Goal: Task Accomplishment & Management: Use online tool/utility

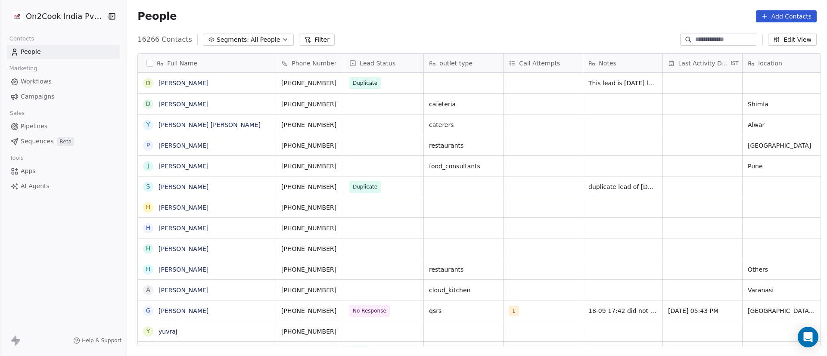
scroll to position [304, 694]
click at [454, 19] on div "People Add Contacts" at bounding box center [476, 16] width 679 height 12
click at [305, 37] on icon at bounding box center [307, 39] width 5 height 5
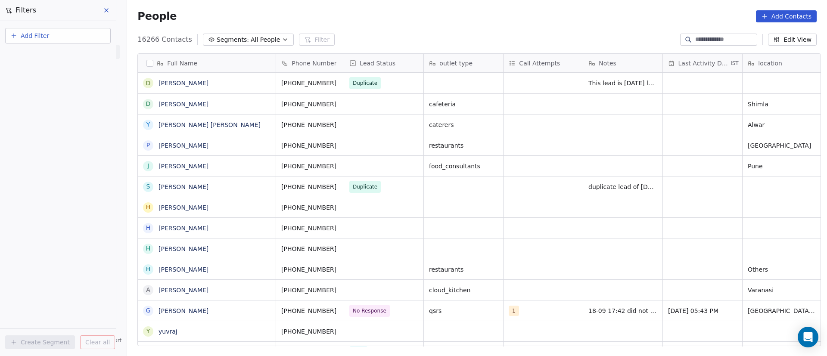
click at [98, 35] on button "Add Filter" at bounding box center [58, 36] width 106 height 16
click at [78, 55] on div "Contact properties" at bounding box center [57, 56] width 87 height 9
type input "***"
click at [63, 82] on div "Assignee" at bounding box center [58, 87] width 98 height 14
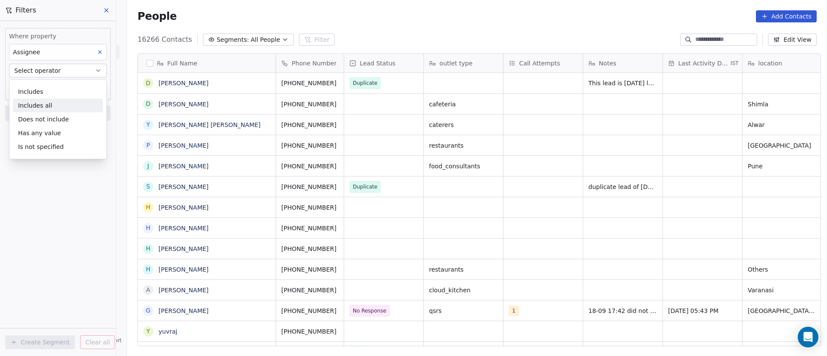
click at [63, 100] on div "Includes all" at bounding box center [58, 106] width 90 height 14
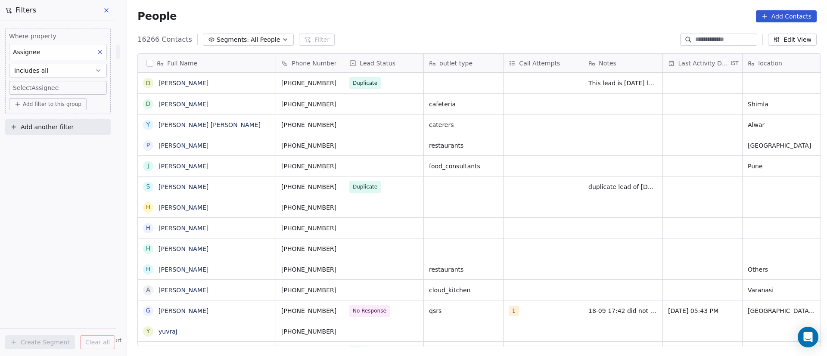
click at [72, 85] on body "On2Cook India Pvt. Ltd. Contacts People Marketing Workflows Campaigns Sales Pip…" at bounding box center [413, 178] width 827 height 356
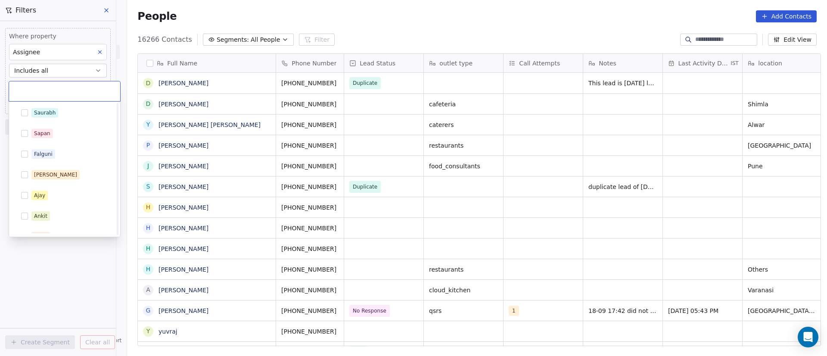
scroll to position [137, 0]
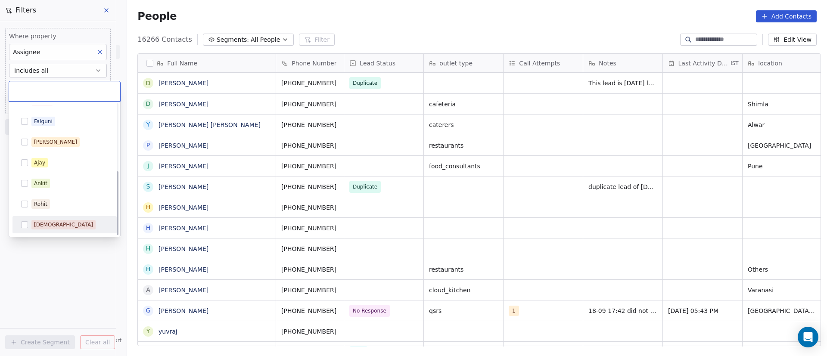
click at [62, 221] on div "[DEMOGRAPHIC_DATA]" at bounding box center [69, 224] width 77 height 9
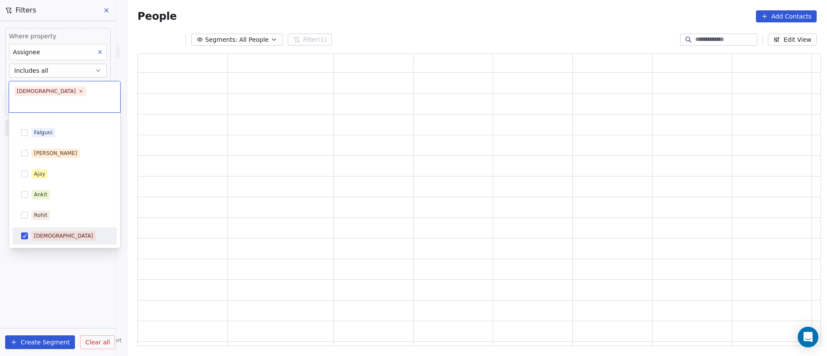
click at [57, 262] on html "On2Cook India Pvt. Ltd. Contacts People Marketing Workflows Campaigns Sales Pip…" at bounding box center [413, 178] width 827 height 356
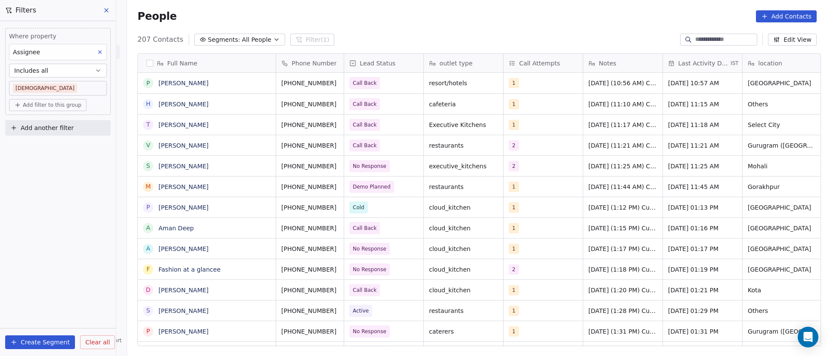
scroll to position [304, 694]
